Goal: Task Accomplishment & Management: Manage account settings

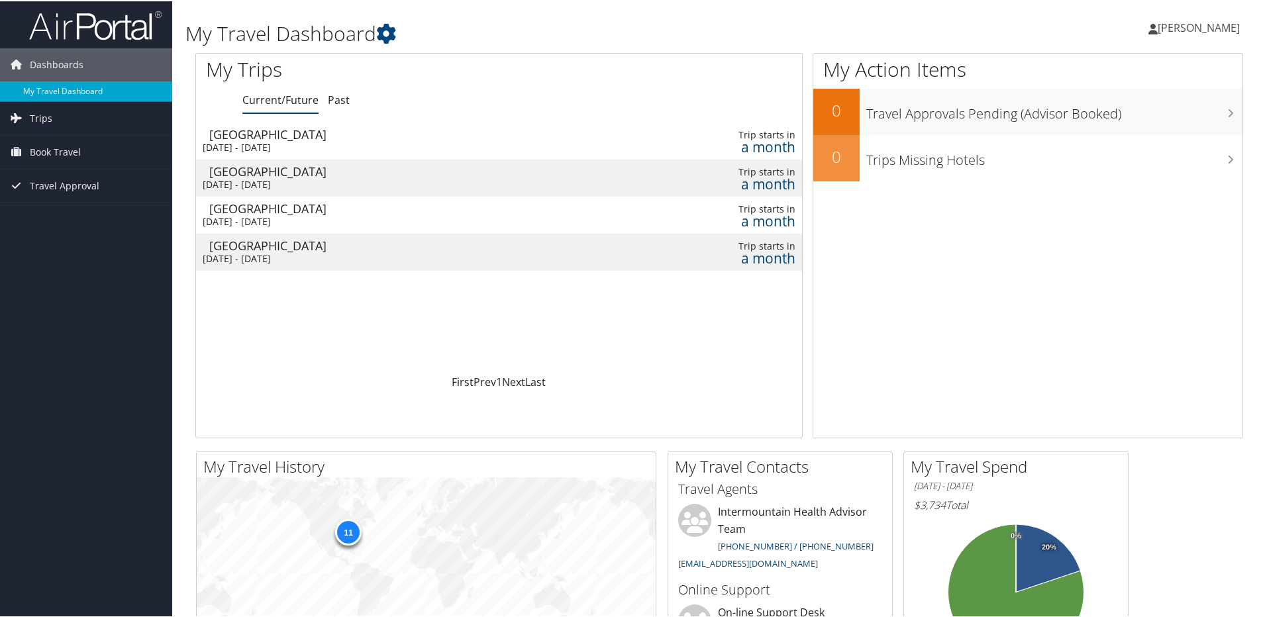
click at [375, 221] on div "[DATE] - [DATE]" at bounding box center [397, 221] width 389 height 12
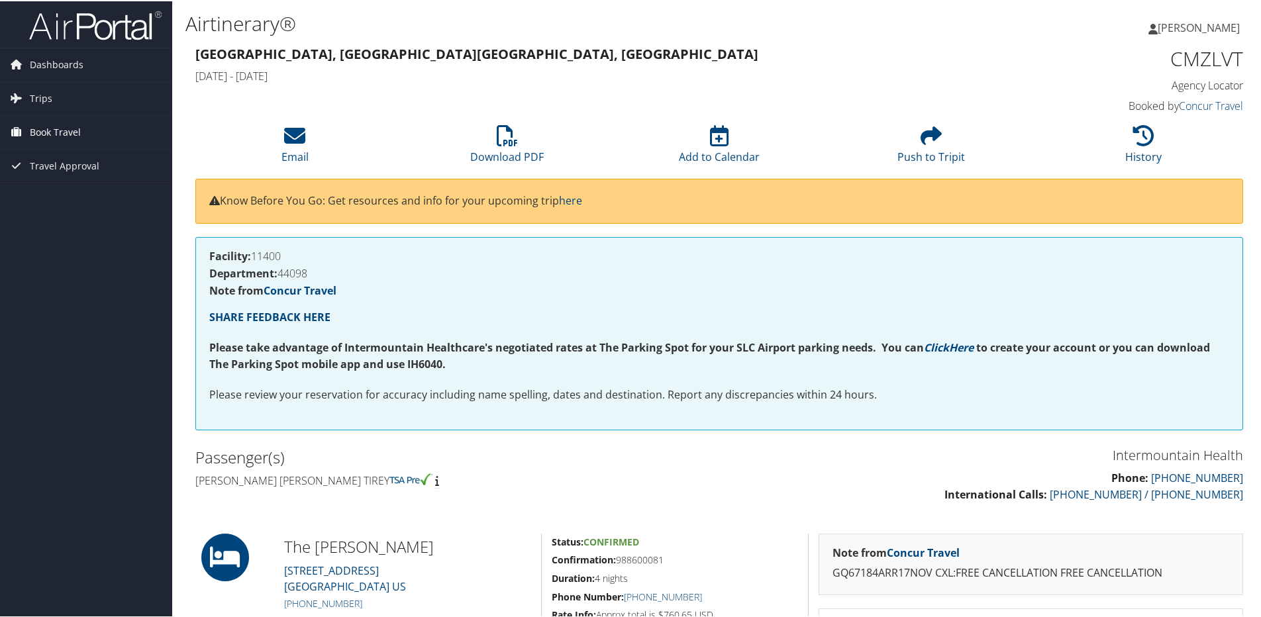
click at [94, 124] on link "Book Travel" at bounding box center [86, 131] width 172 height 33
click at [115, 193] on link "Book/Manage Online Trips" at bounding box center [86, 197] width 172 height 20
